Goal: Navigation & Orientation: Go to known website

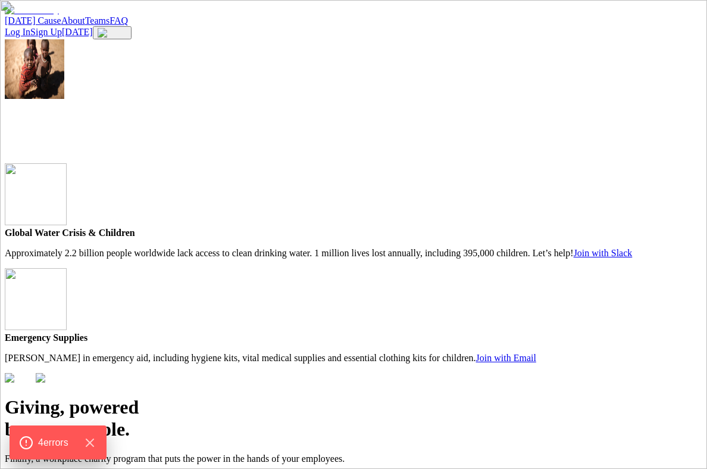
click at [49, 443] on span "4 error s" at bounding box center [52, 441] width 33 height 15
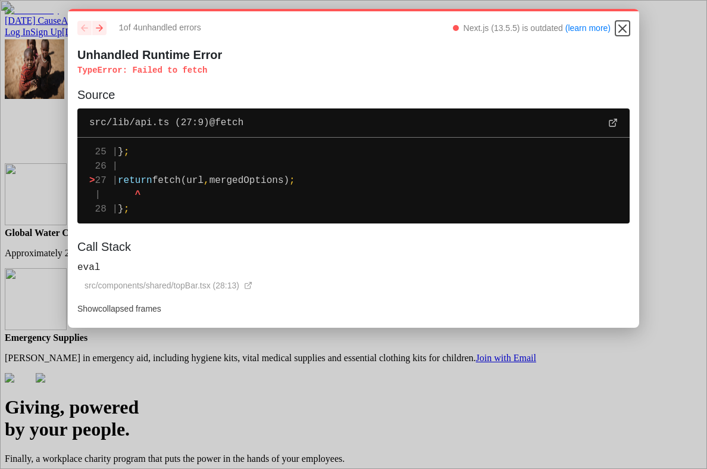
click at [623, 29] on icon "Close" at bounding box center [622, 28] width 7 height 7
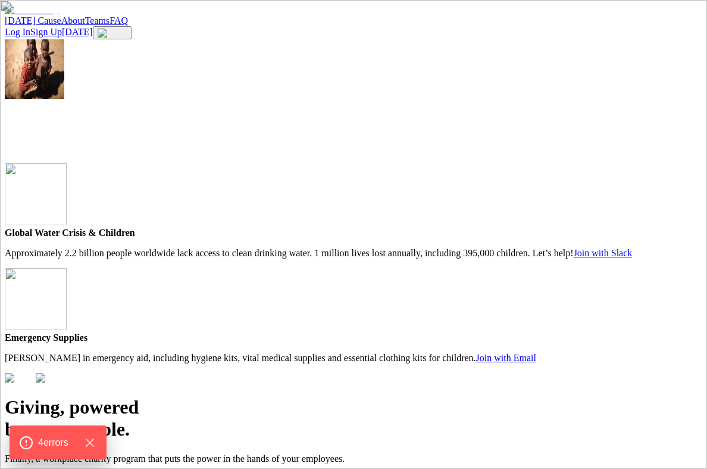
click at [30, 32] on link "Log In" at bounding box center [18, 32] width 26 height 10
